Goal: Task Accomplishment & Management: Manage account settings

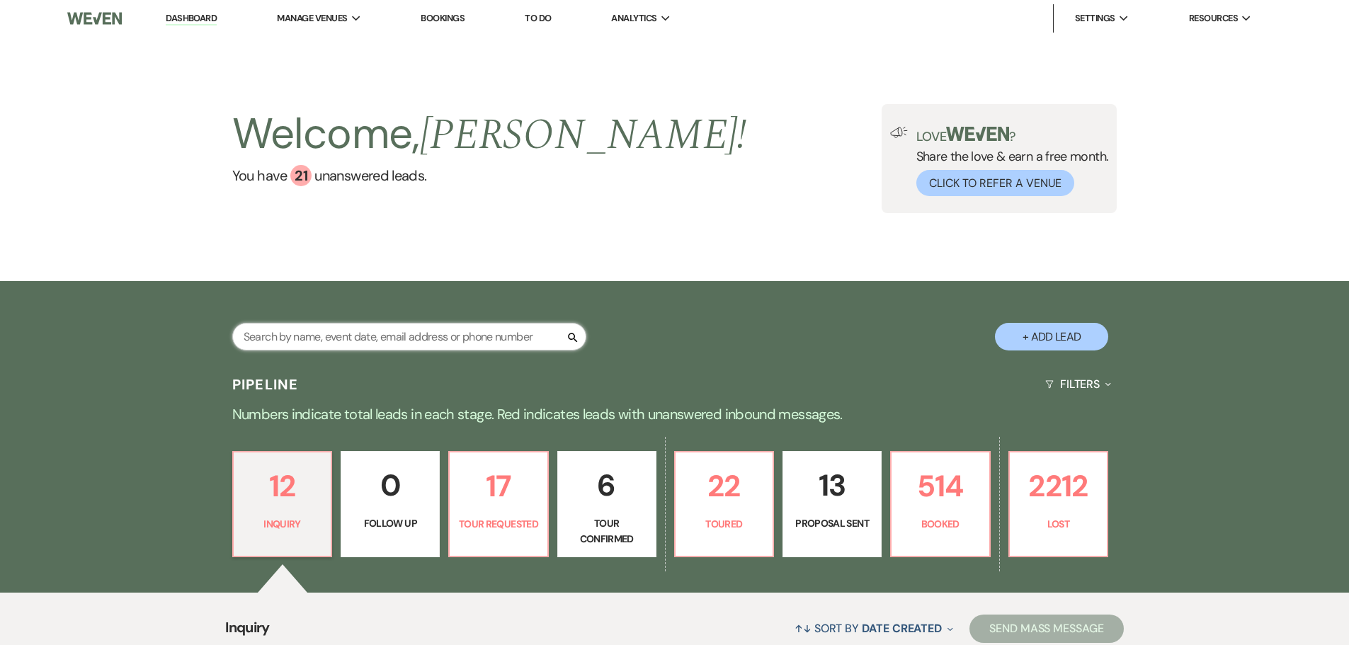
click at [347, 328] on input "text" at bounding box center [409, 337] width 354 height 28
click at [523, 532] on p "Tour Requested" at bounding box center [498, 524] width 81 height 16
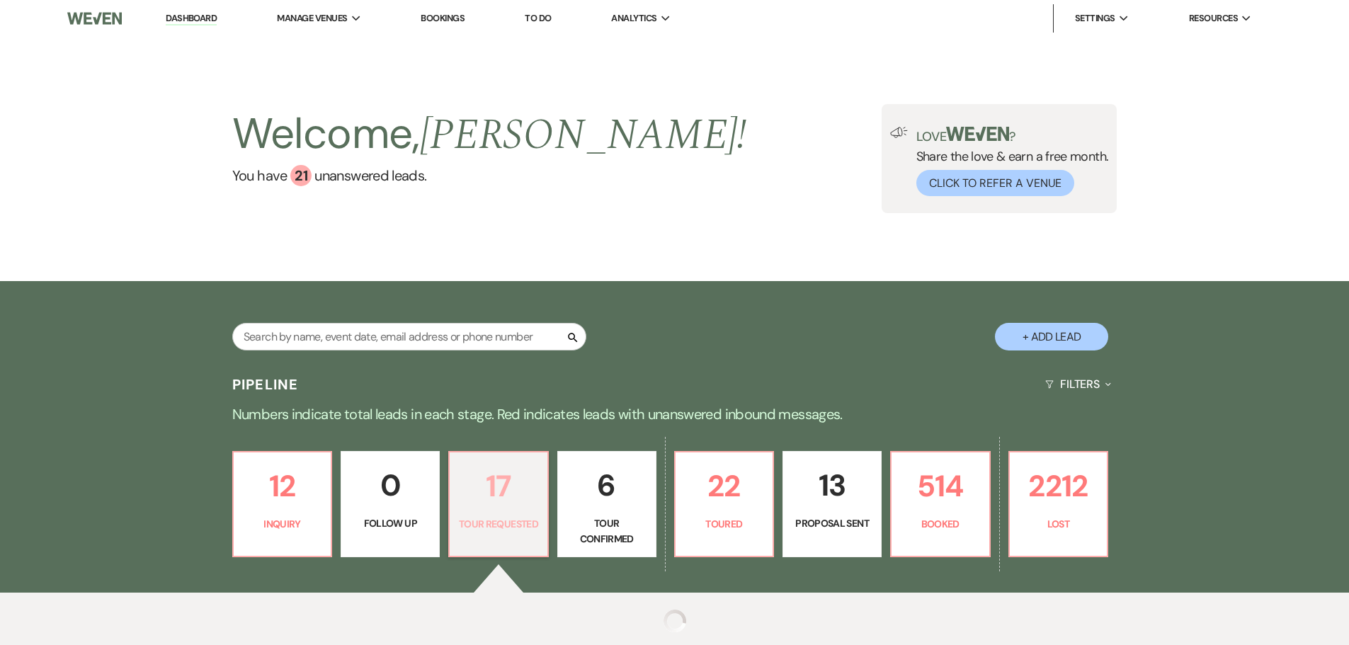
click at [507, 516] on p "Tour Requested" at bounding box center [498, 524] width 81 height 16
select select "2"
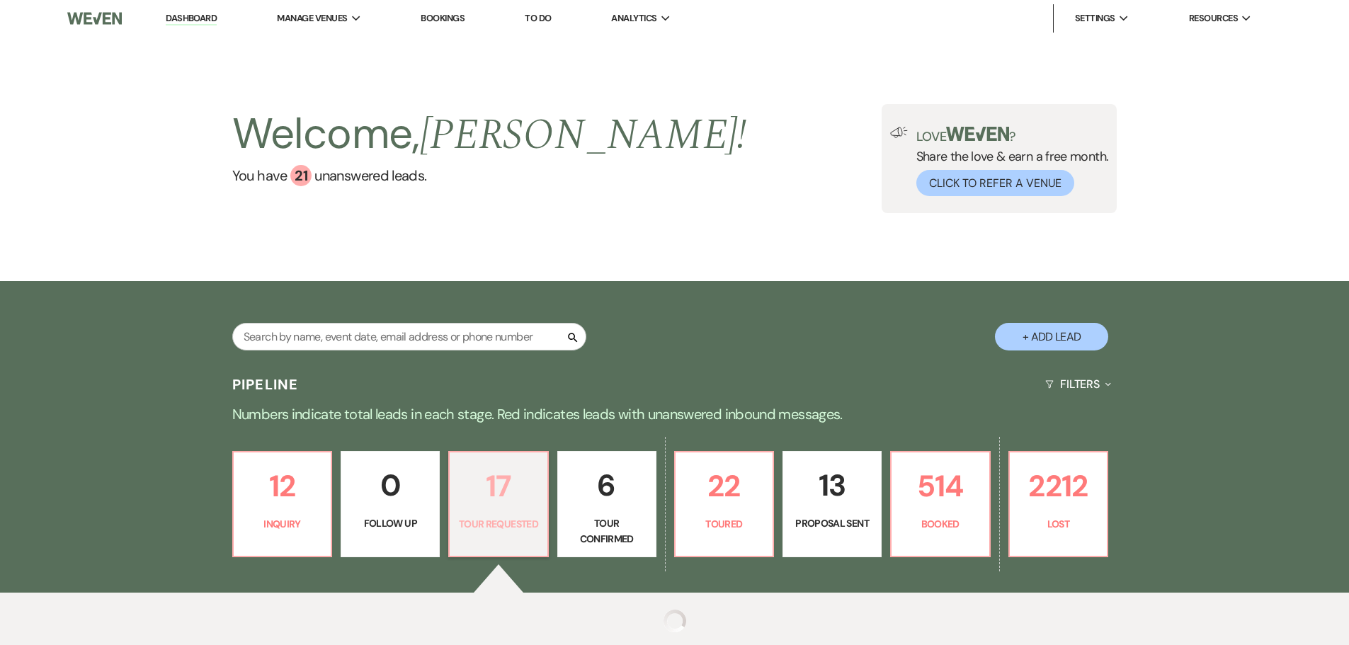
select select "2"
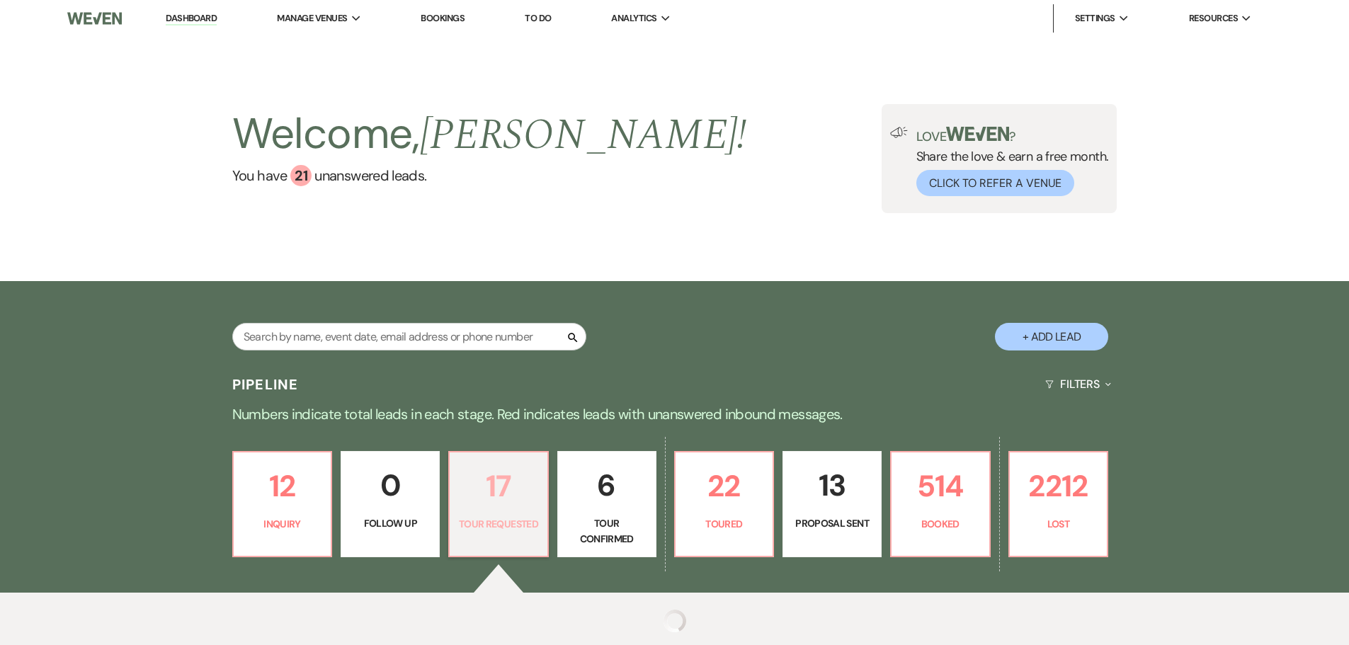
select select "2"
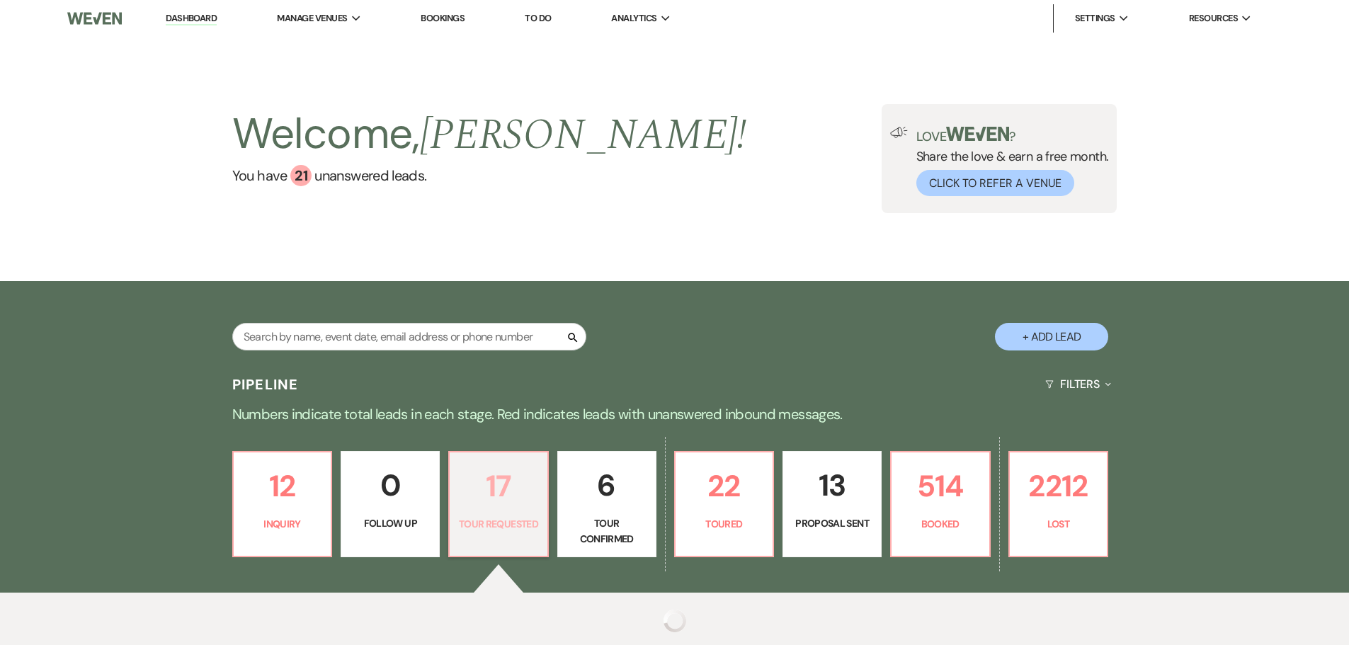
select select "2"
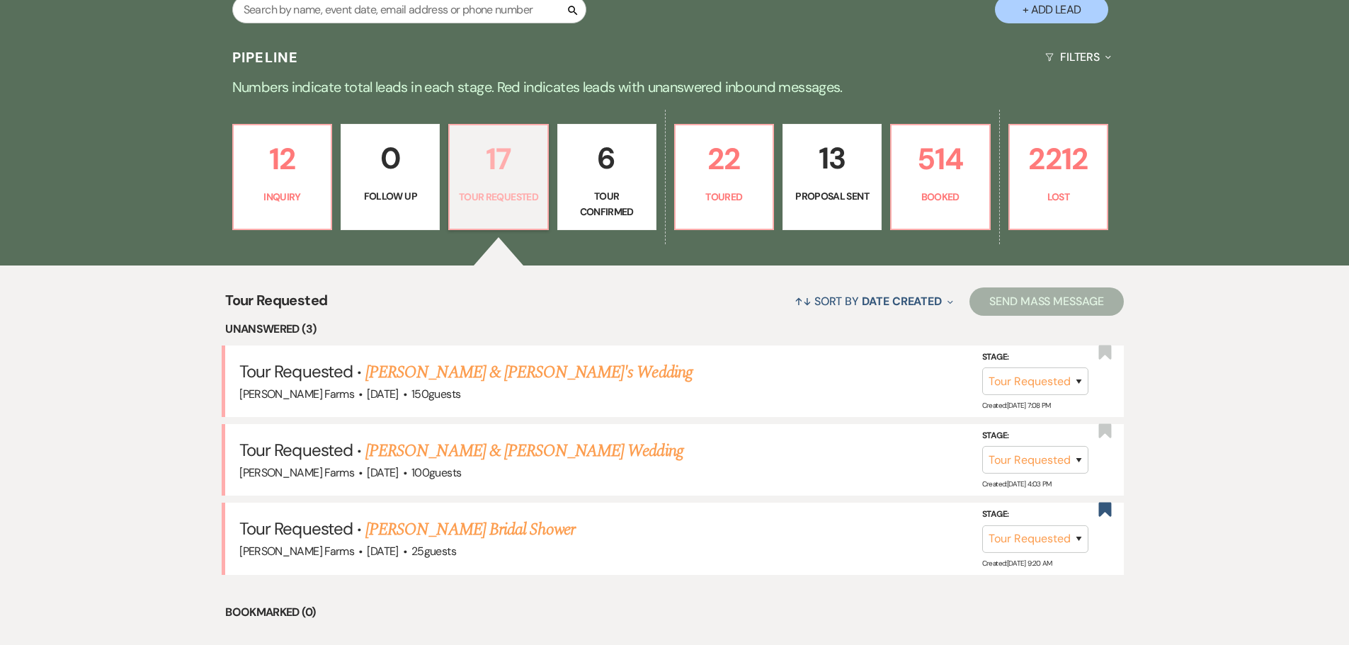
scroll to position [354, 0]
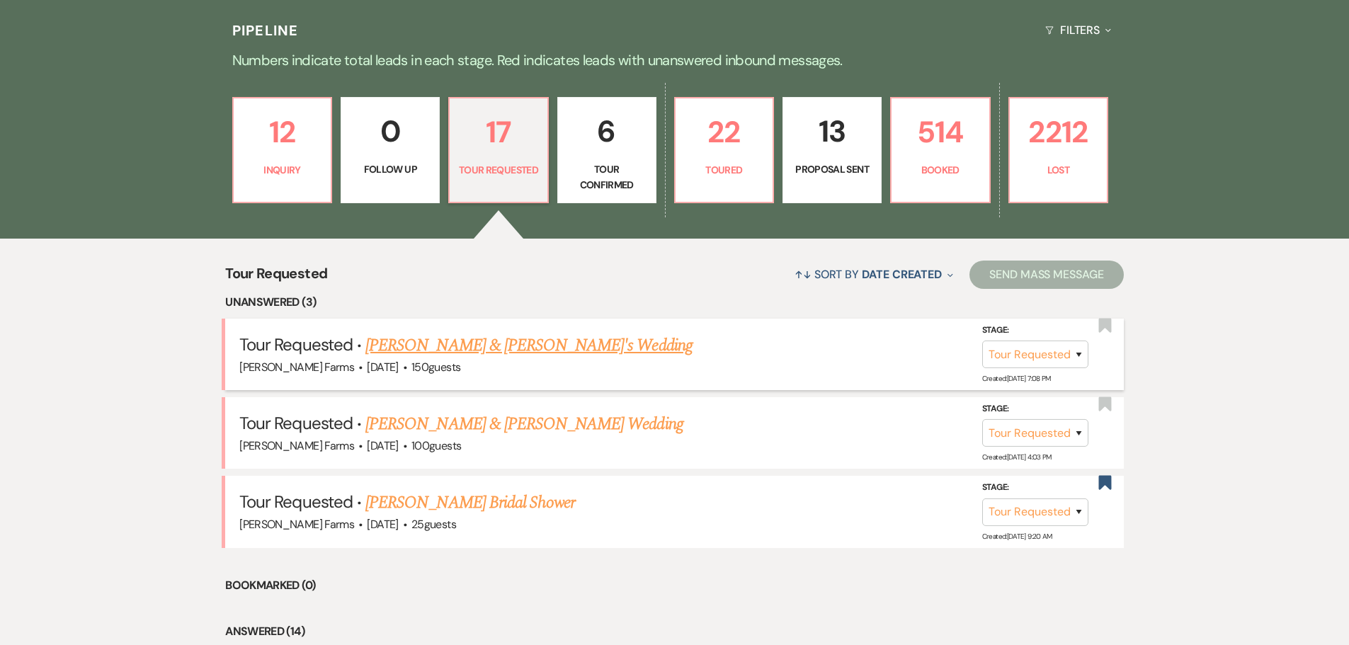
click at [509, 349] on link "[PERSON_NAME] & [PERSON_NAME]'s Wedding" at bounding box center [528, 345] width 327 height 25
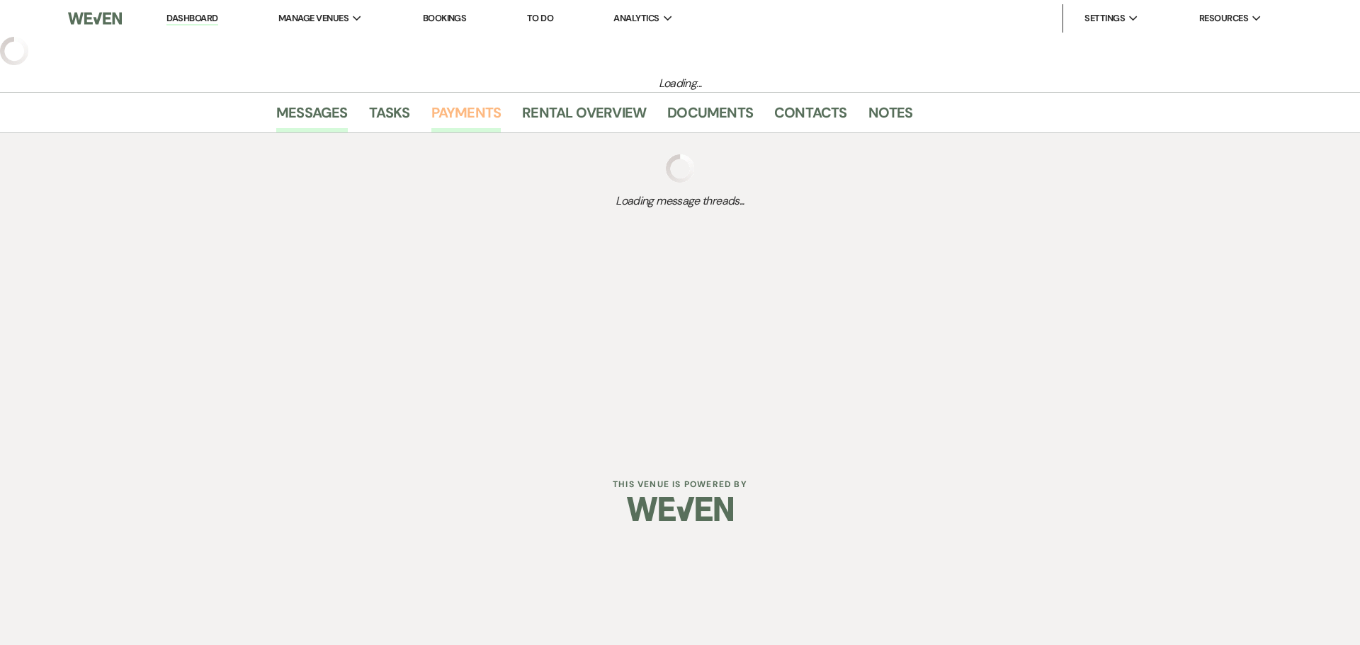
select select "2"
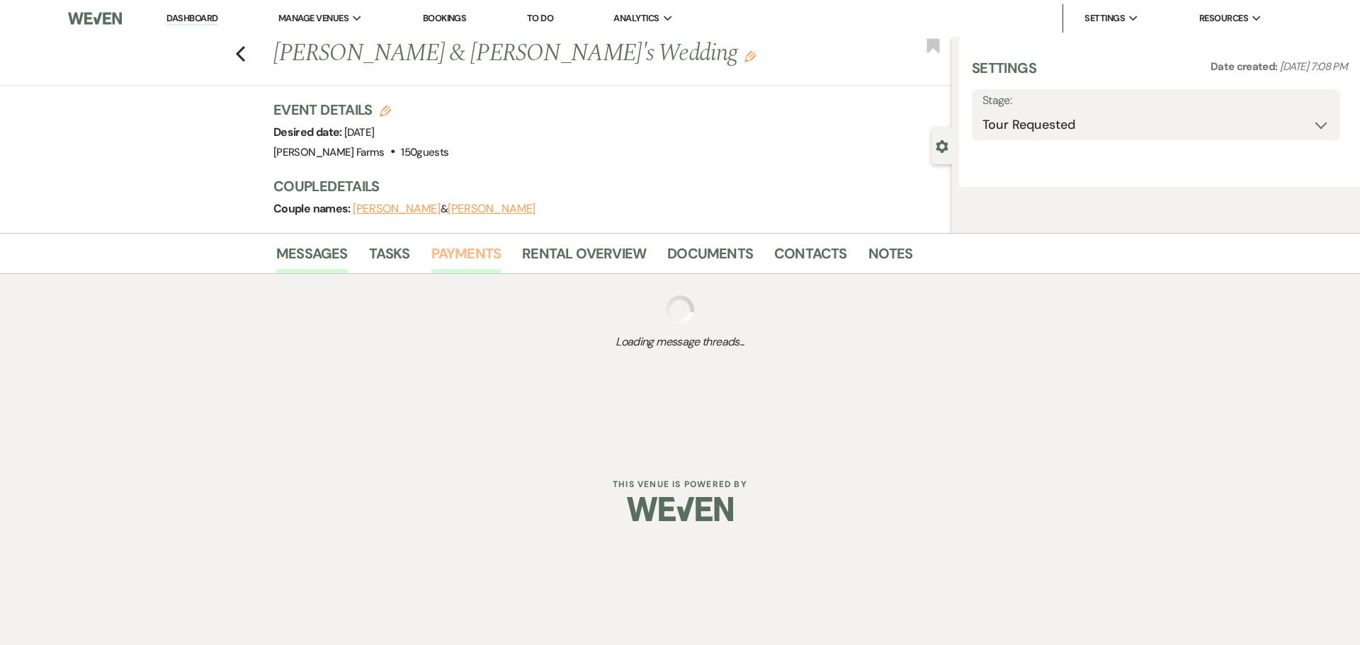
select select "5"
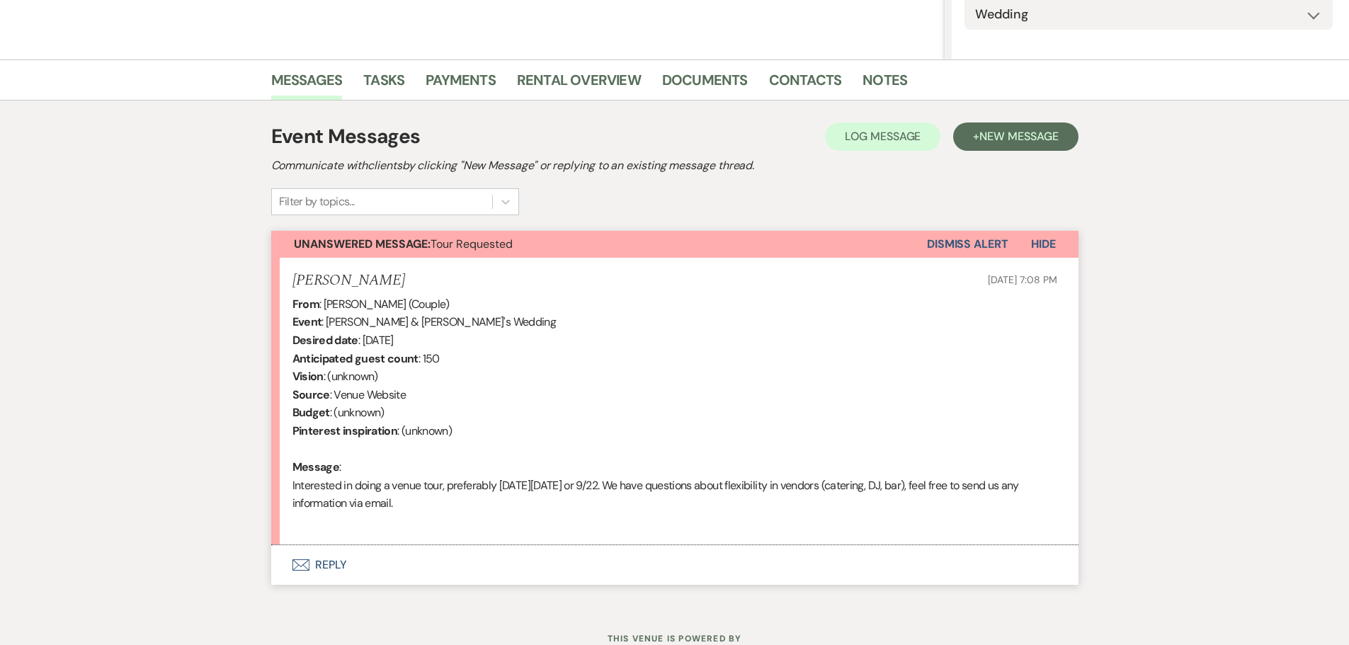
scroll to position [281, 0]
